Goal: Manage account settings

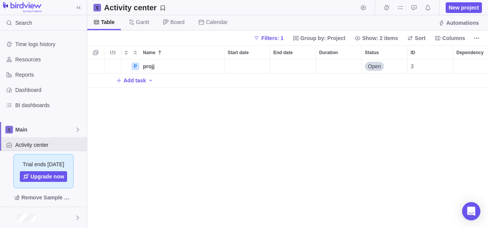
scroll to position [6, 6]
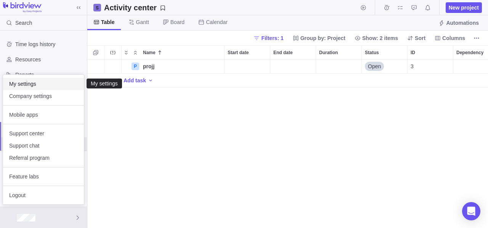
click at [19, 87] on span "My settings" at bounding box center [43, 84] width 69 height 8
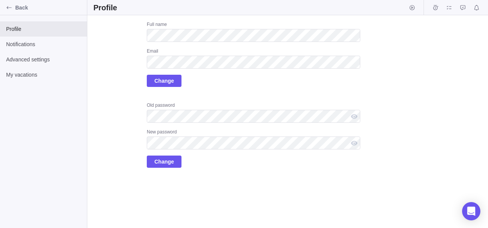
click at [275, 69] on div "Full name Email Change" at bounding box center [253, 54] width 213 height 66
click at [456, 80] on div "Upload Full name Email Change Old password New password Change" at bounding box center [287, 121] width 401 height 213
click at [429, 120] on div "Upload Full name Email Change Old password New password Change" at bounding box center [287, 121] width 401 height 213
click at [446, 7] on icon "My assignments" at bounding box center [449, 8] width 6 height 6
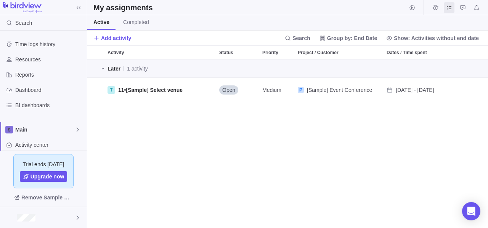
scroll to position [163, 395]
